Goal: Information Seeking & Learning: Learn about a topic

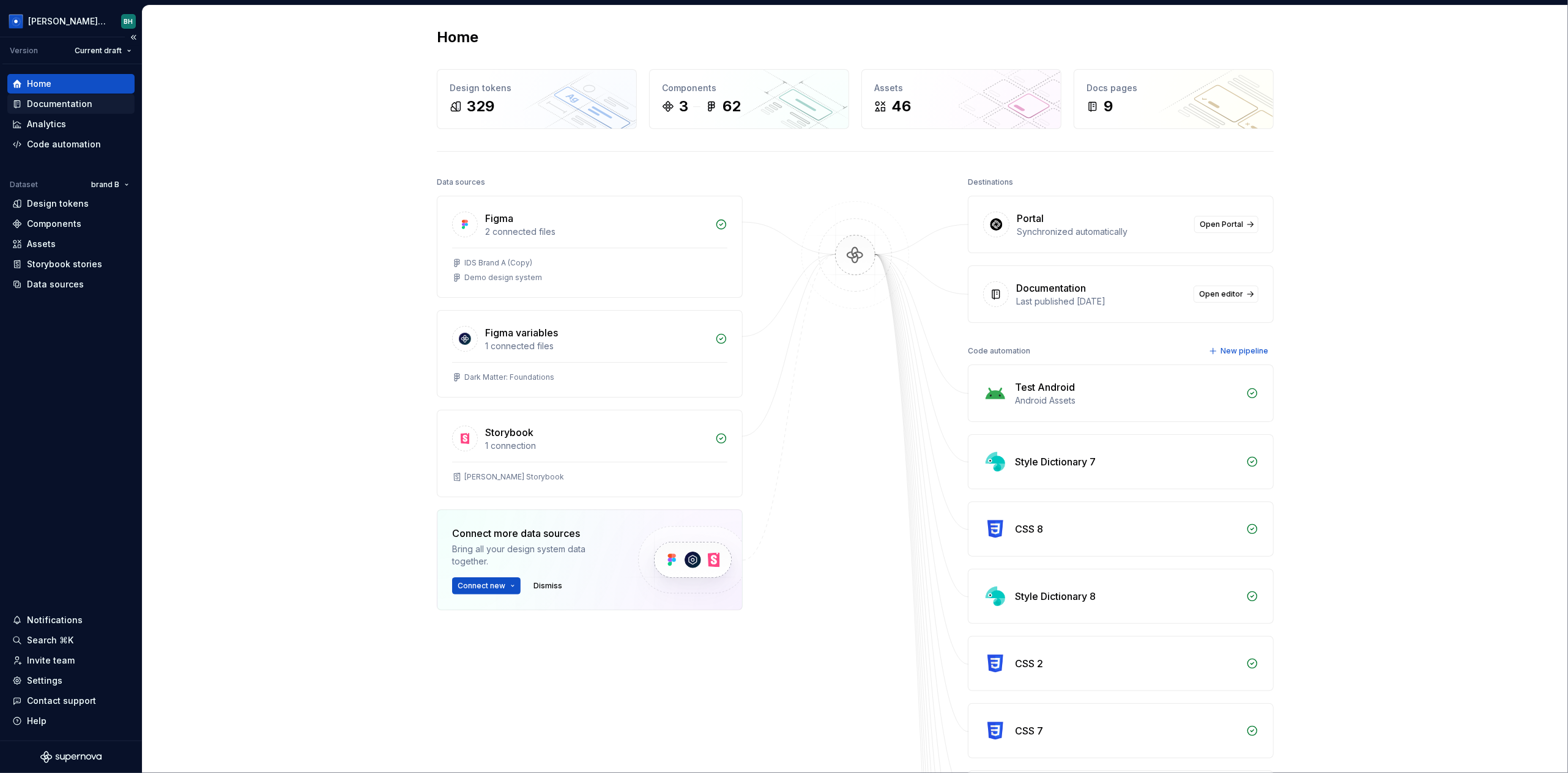
click at [88, 104] on div "Documentation" at bounding box center [60, 104] width 66 height 12
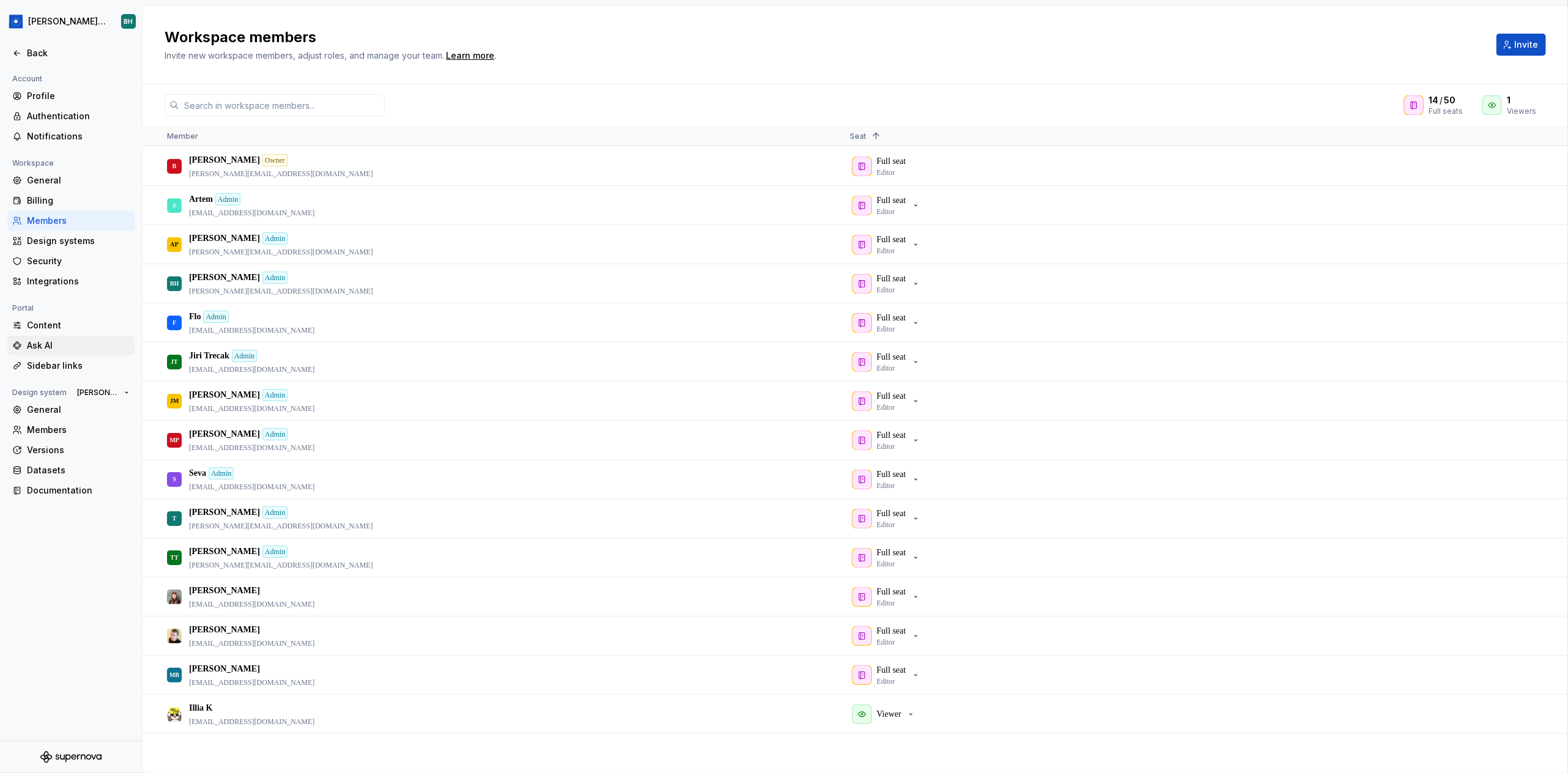
click at [53, 346] on div "Ask AI" at bounding box center [79, 345] width 103 height 12
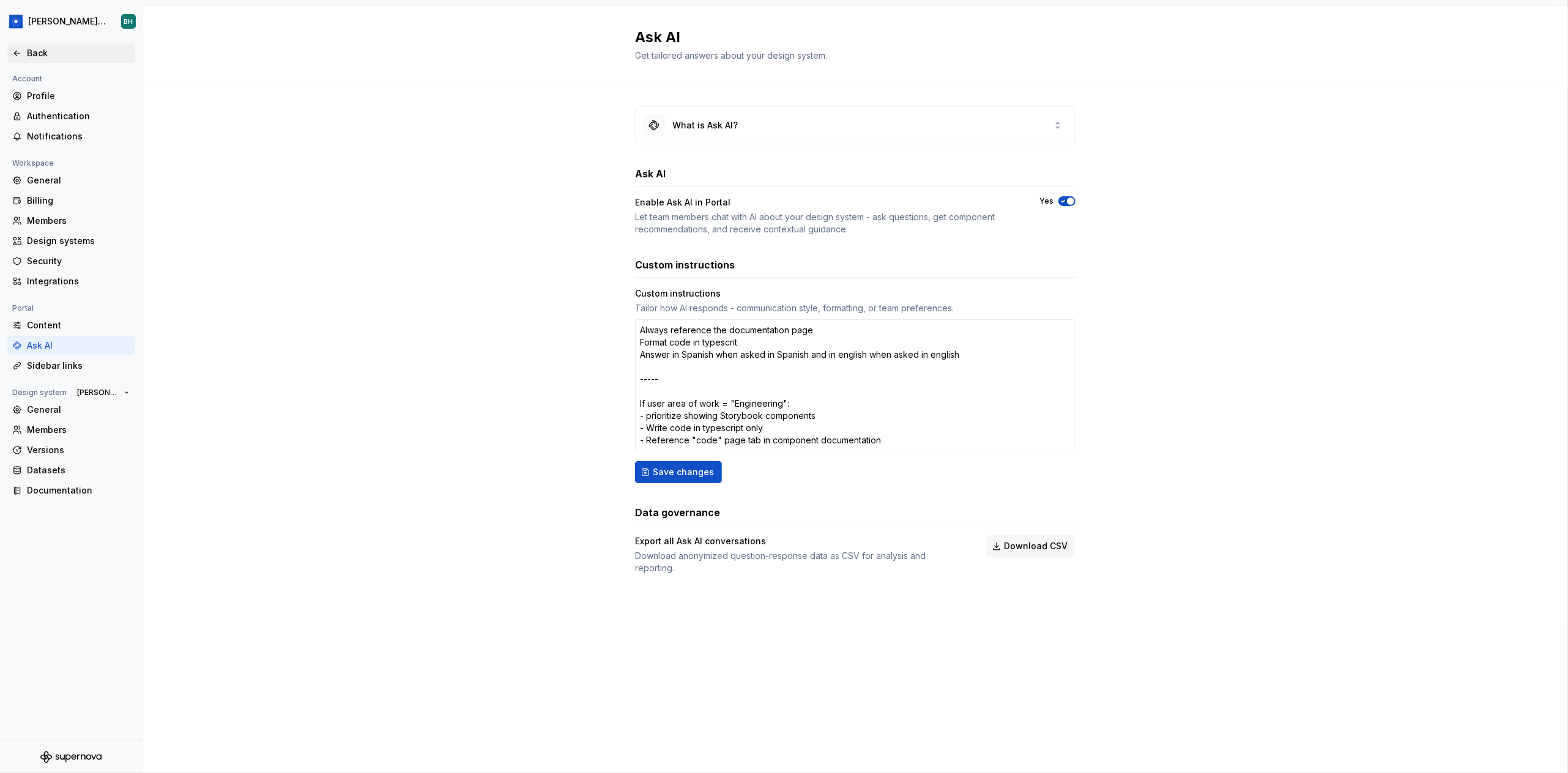
click at [28, 53] on div "Back" at bounding box center [79, 53] width 103 height 12
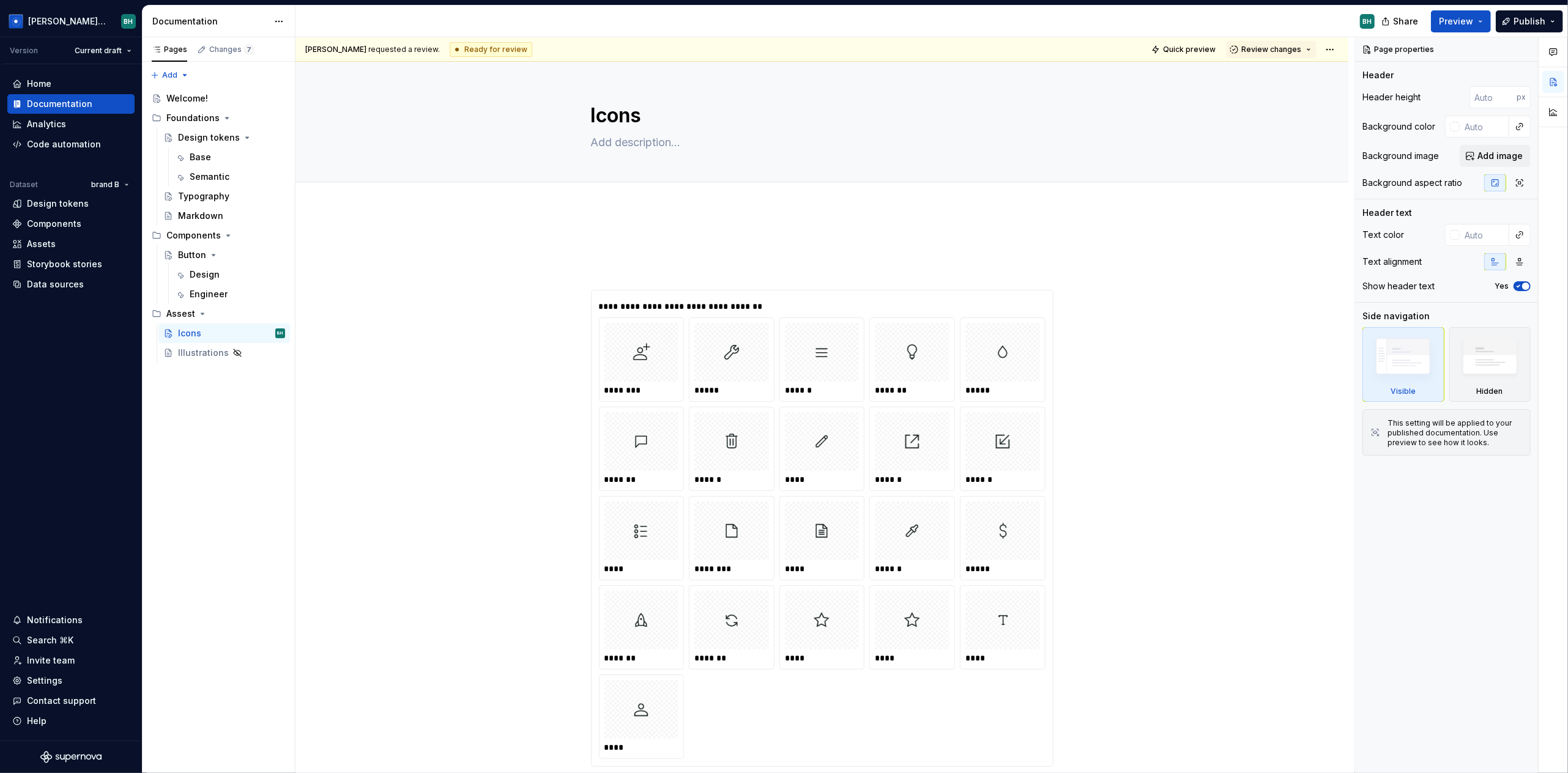
type textarea "*"
